Goal: Find specific fact: Find contact information

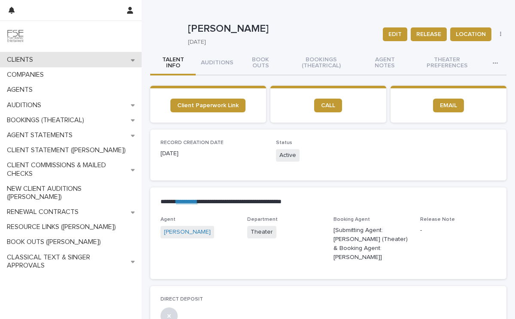
click at [55, 62] on div "CLIENTS" at bounding box center [71, 59] width 142 height 15
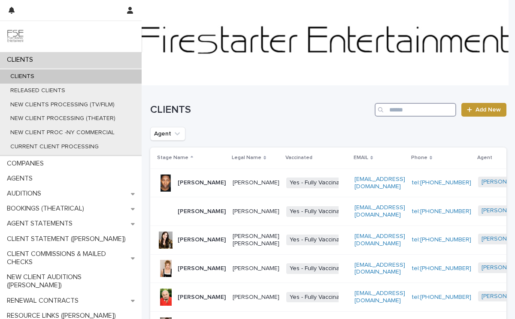
click at [395, 109] on input "Search" at bounding box center [414, 110] width 81 height 14
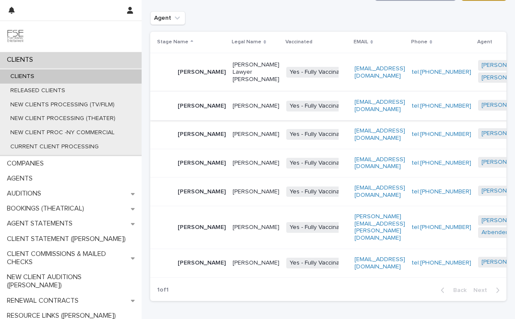
scroll to position [0, 0]
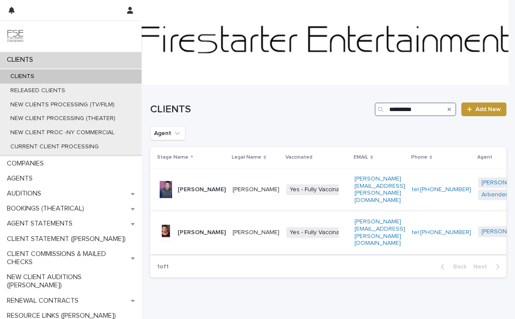
type input "**********"
drag, startPoint x: 344, startPoint y: 226, endPoint x: 310, endPoint y: 219, distance: 35.1
click at [354, 219] on p "[PERSON_NAME][EMAIL_ADDRESS][PERSON_NAME][DOMAIN_NAME]" at bounding box center [379, 232] width 51 height 29
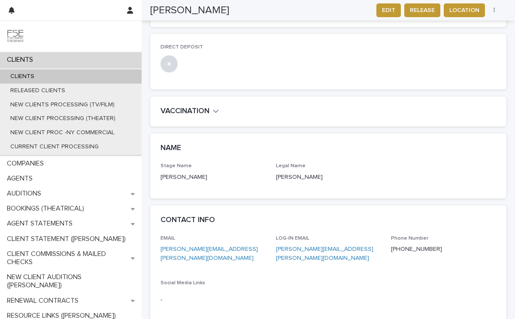
scroll to position [282, 0]
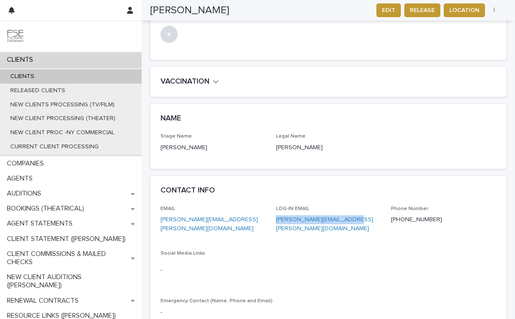
drag, startPoint x: 353, startPoint y: 212, endPoint x: 274, endPoint y: 213, distance: 78.9
click at [276, 215] on p "[PERSON_NAME][EMAIL_ADDRESS][PERSON_NAME][DOMAIN_NAME]" at bounding box center [328, 224] width 105 height 18
copy link "[PERSON_NAME][EMAIL_ADDRESS][PERSON_NAME][DOMAIN_NAME]"
